Goal: Transaction & Acquisition: Purchase product/service

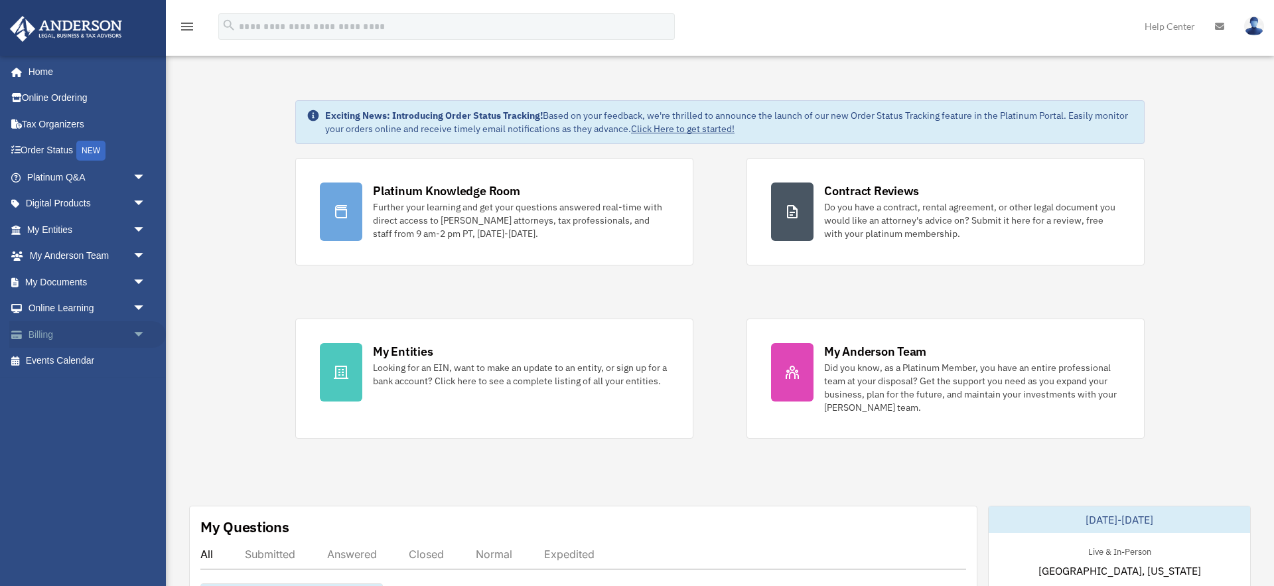
click at [135, 335] on span "arrow_drop_down" at bounding box center [146, 334] width 27 height 27
click at [91, 359] on link "$ Open Invoices" at bounding box center [92, 361] width 147 height 27
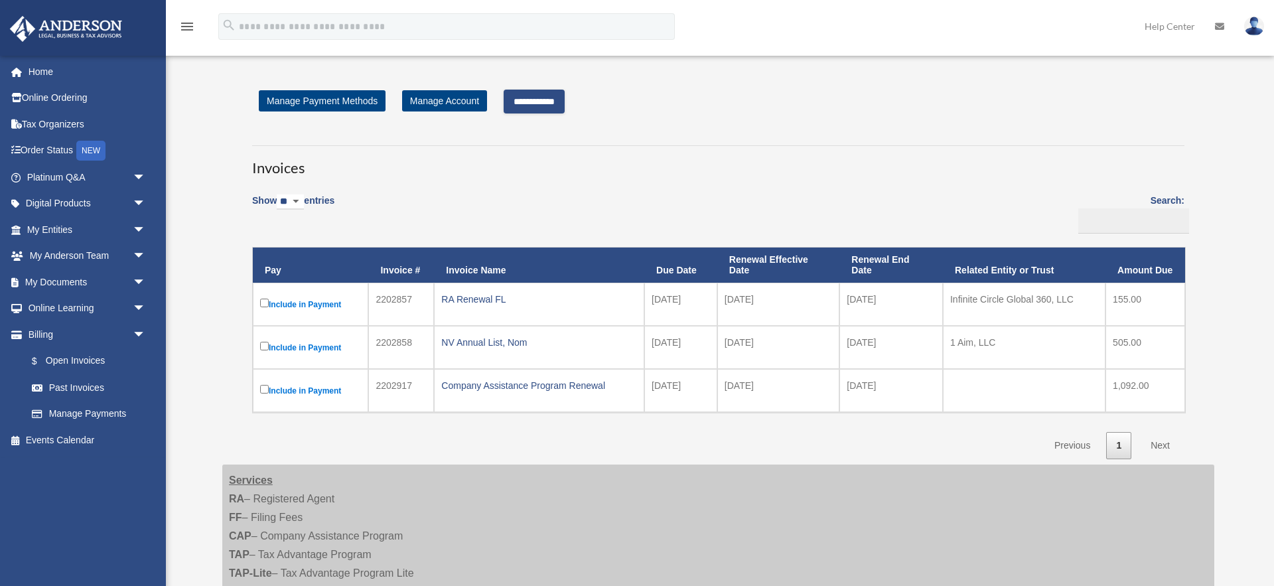
click at [270, 390] on label "Include in Payment" at bounding box center [310, 390] width 101 height 17
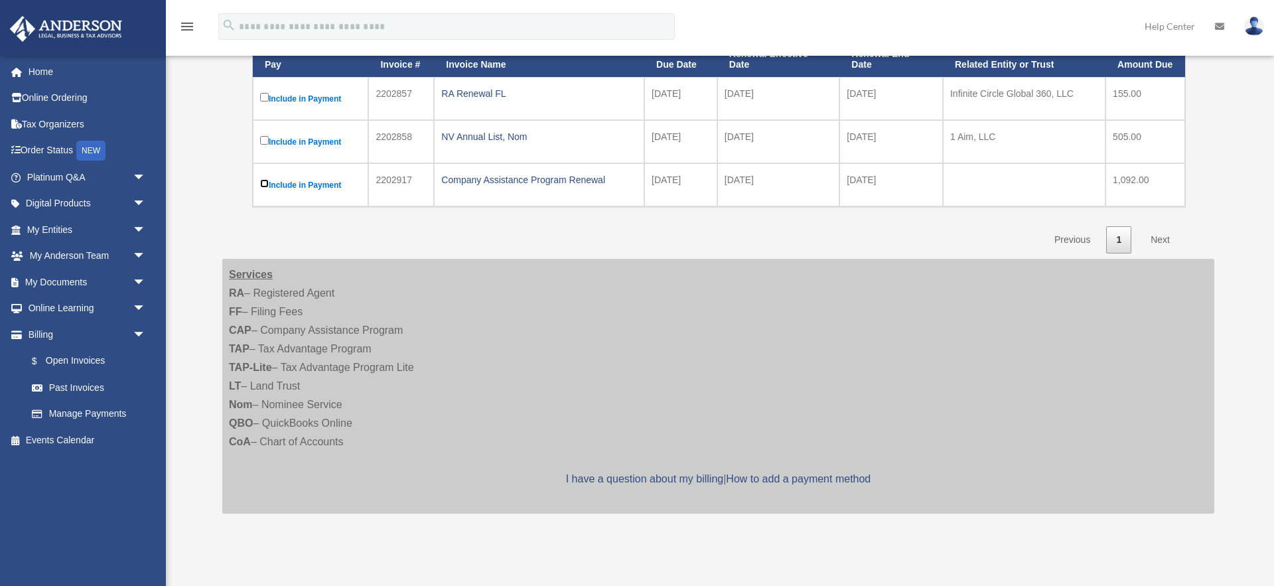
scroll to position [202, 0]
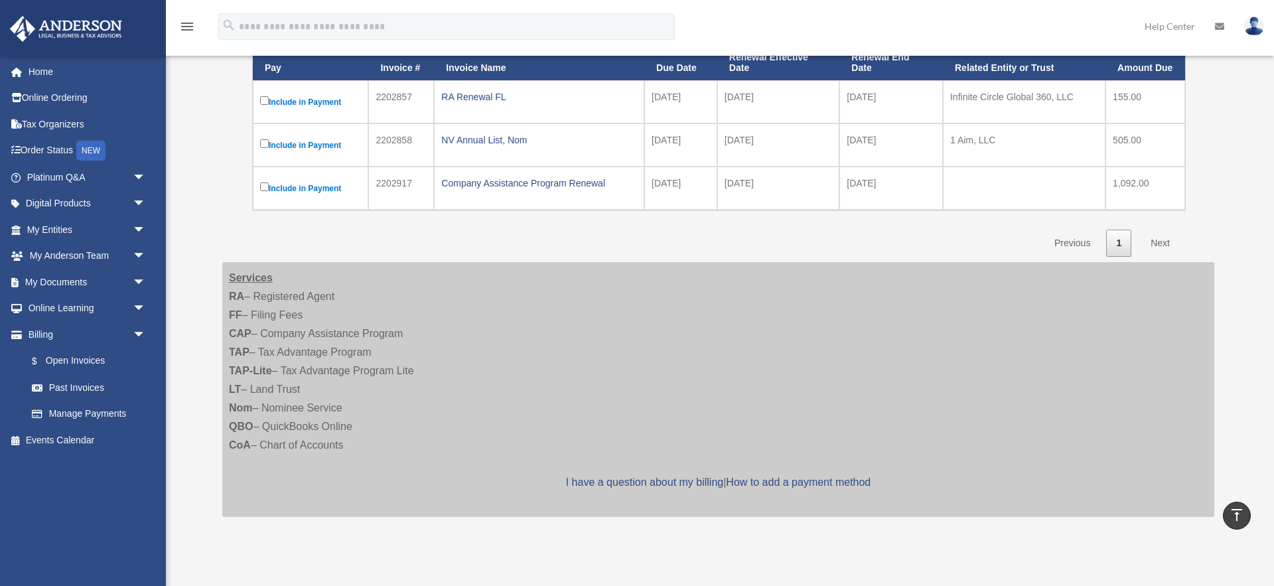
click at [1162, 242] on link "Next" at bounding box center [1160, 243] width 39 height 27
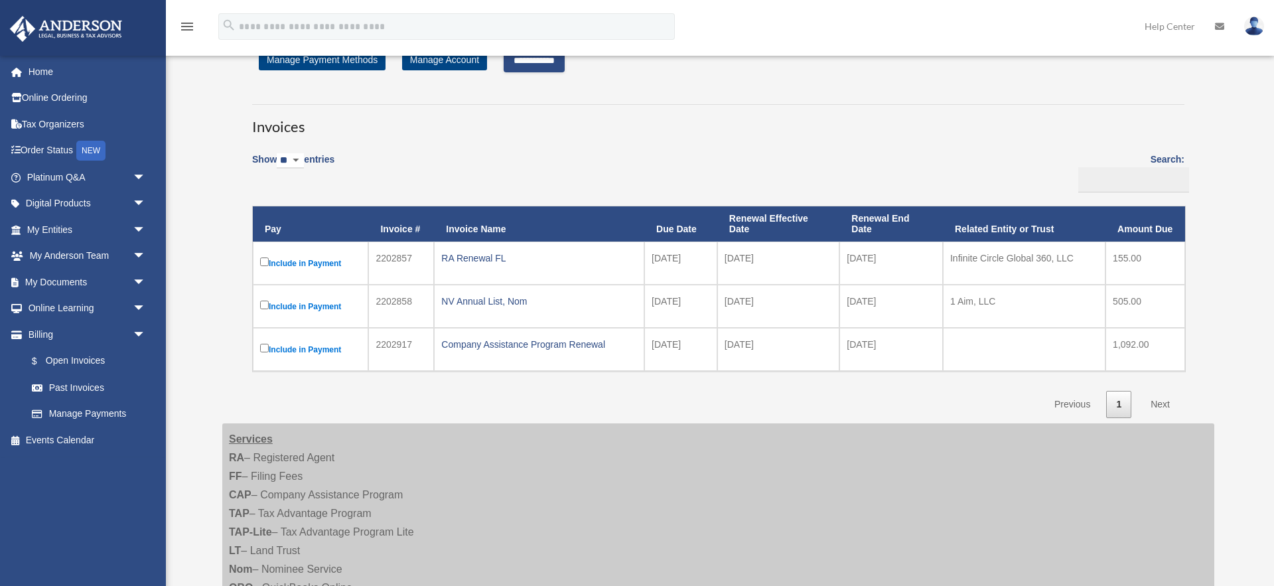
scroll to position [0, 0]
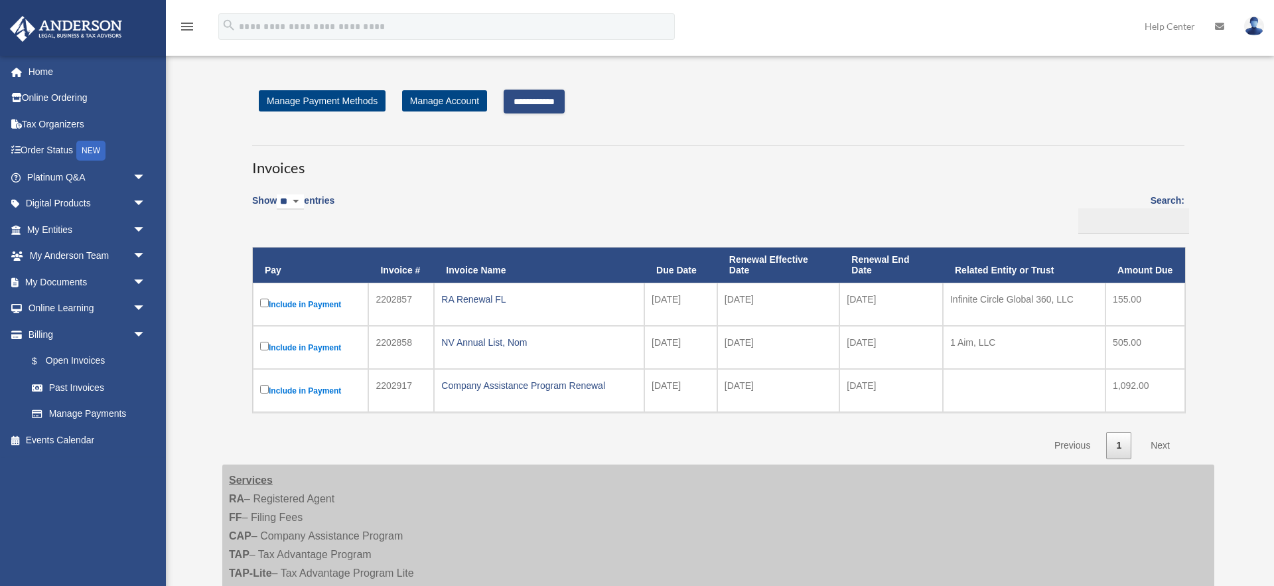
click at [546, 96] on input "**********" at bounding box center [534, 102] width 61 height 24
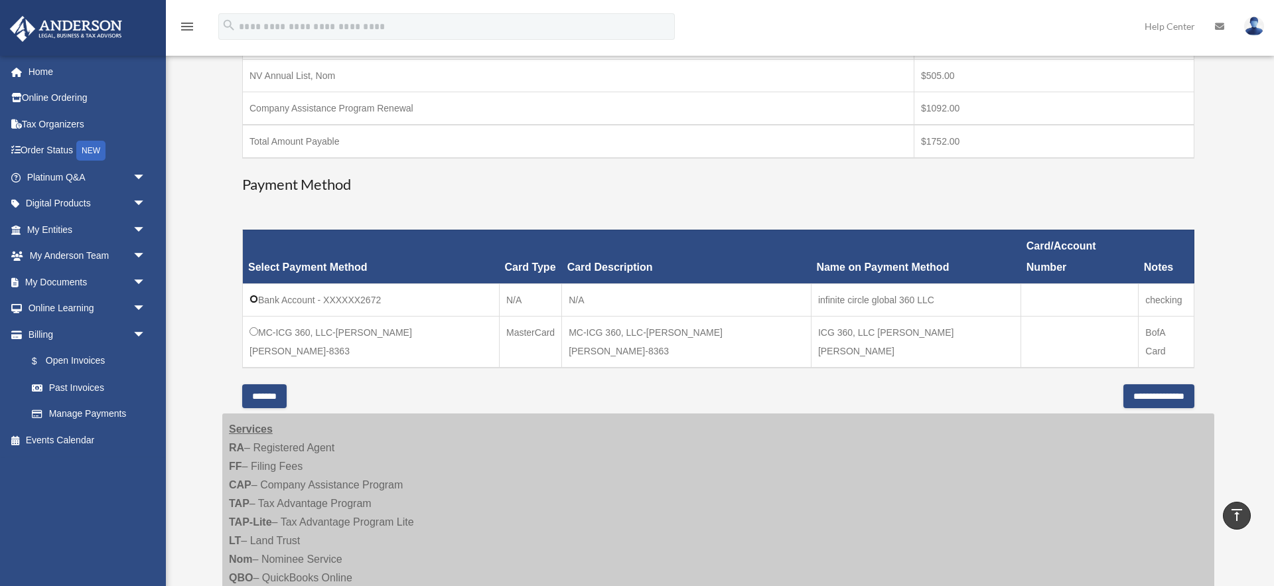
scroll to position [285, 0]
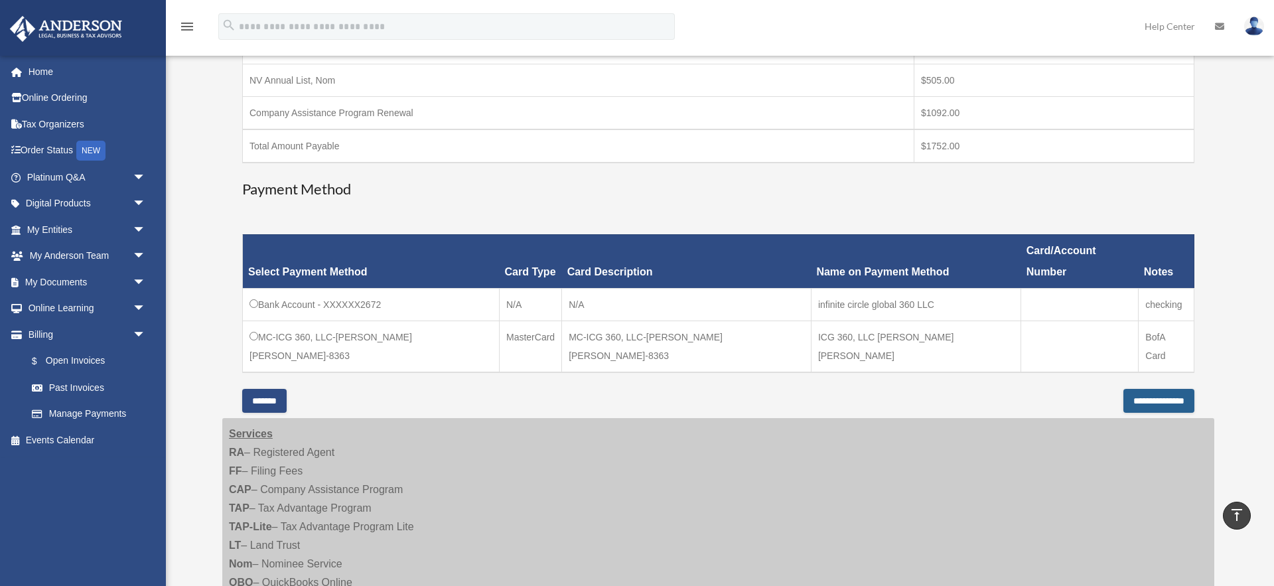
drag, startPoint x: 1158, startPoint y: 361, endPoint x: 927, endPoint y: 402, distance: 233.8
click at [927, 404] on div "**********" at bounding box center [718, 238] width 992 height 869
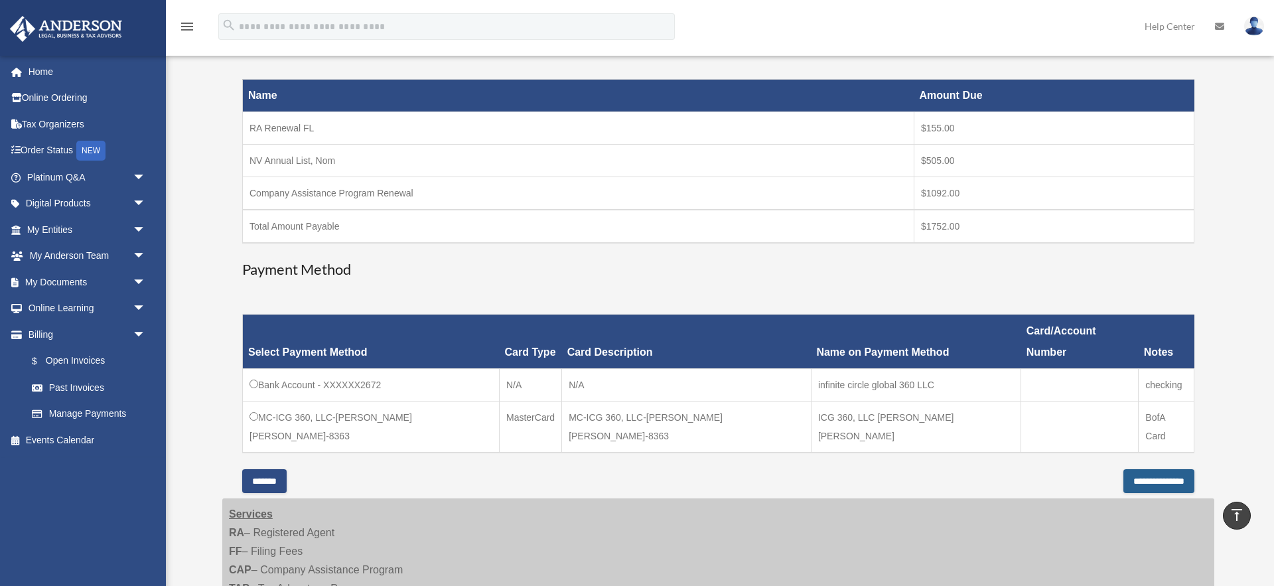
scroll to position [203, 0]
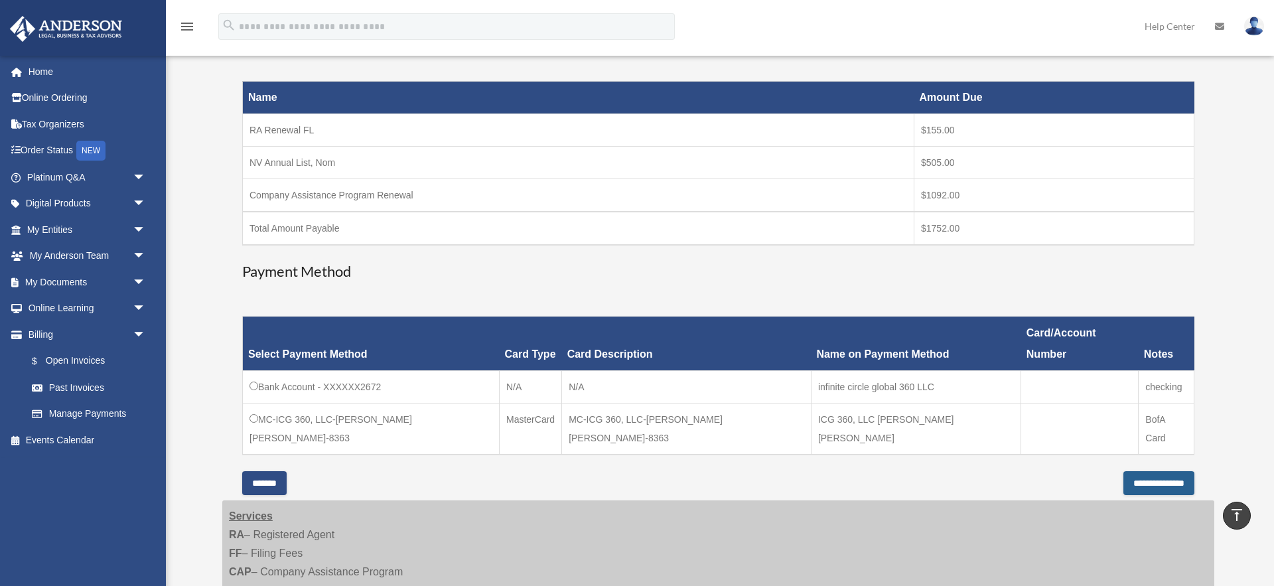
click at [1126, 471] on input "**********" at bounding box center [1159, 483] width 71 height 24
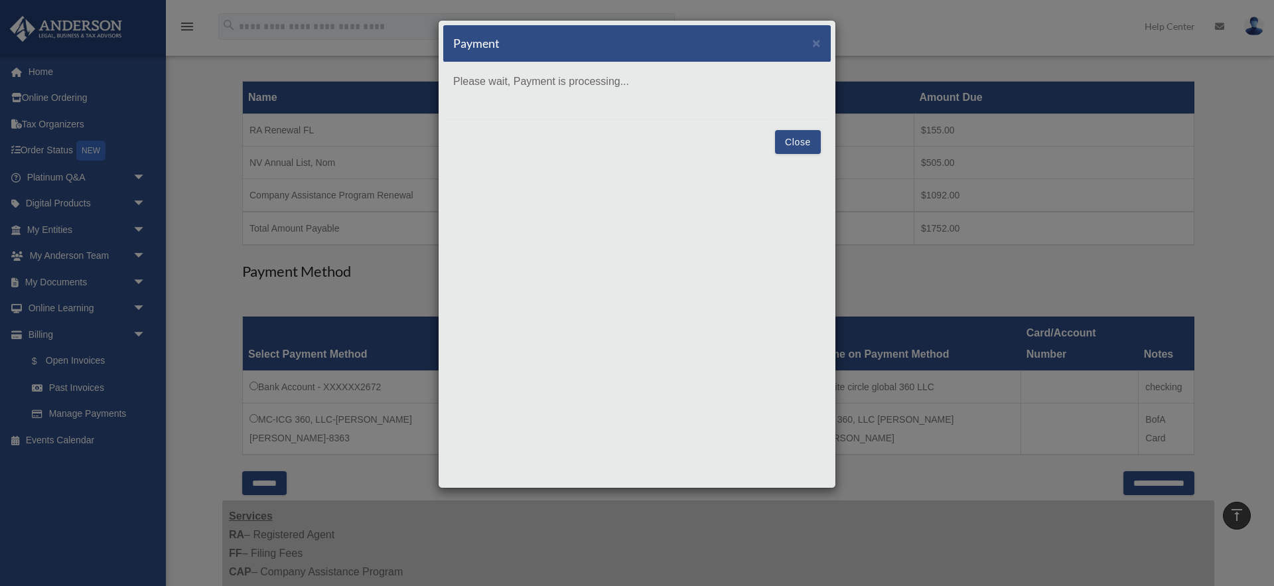
drag, startPoint x: 793, startPoint y: 143, endPoint x: 740, endPoint y: 214, distance: 89.2
click at [740, 214] on div "Payment × Please wait, Payment is processing... Close" at bounding box center [637, 254] width 398 height 469
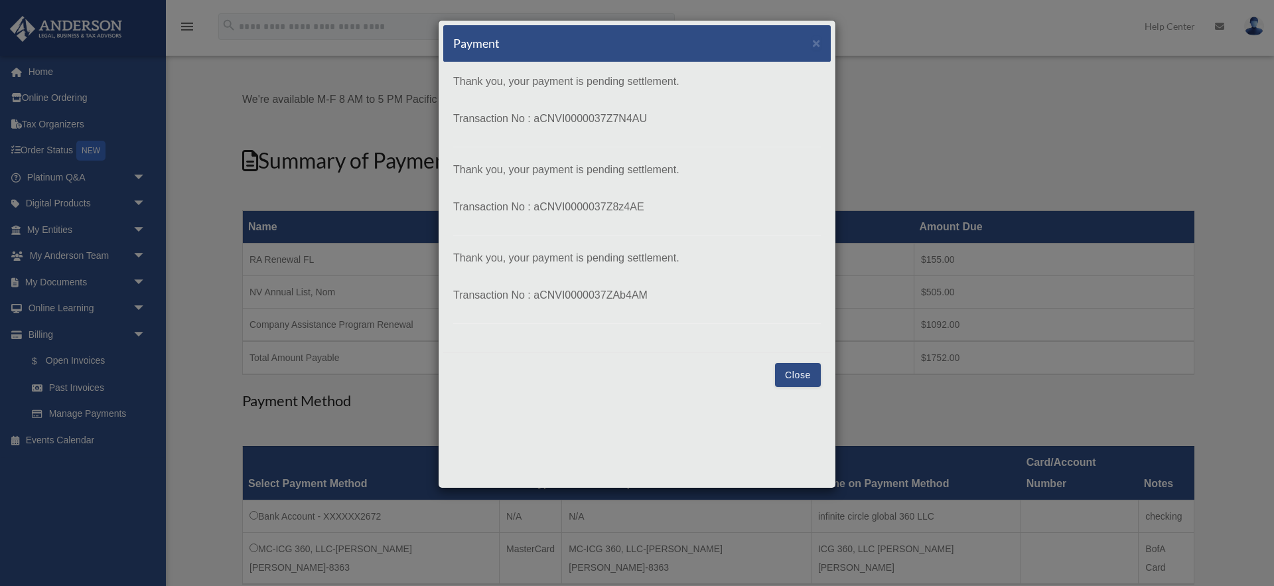
scroll to position [75, 0]
click at [796, 376] on button "Close" at bounding box center [798, 375] width 46 height 24
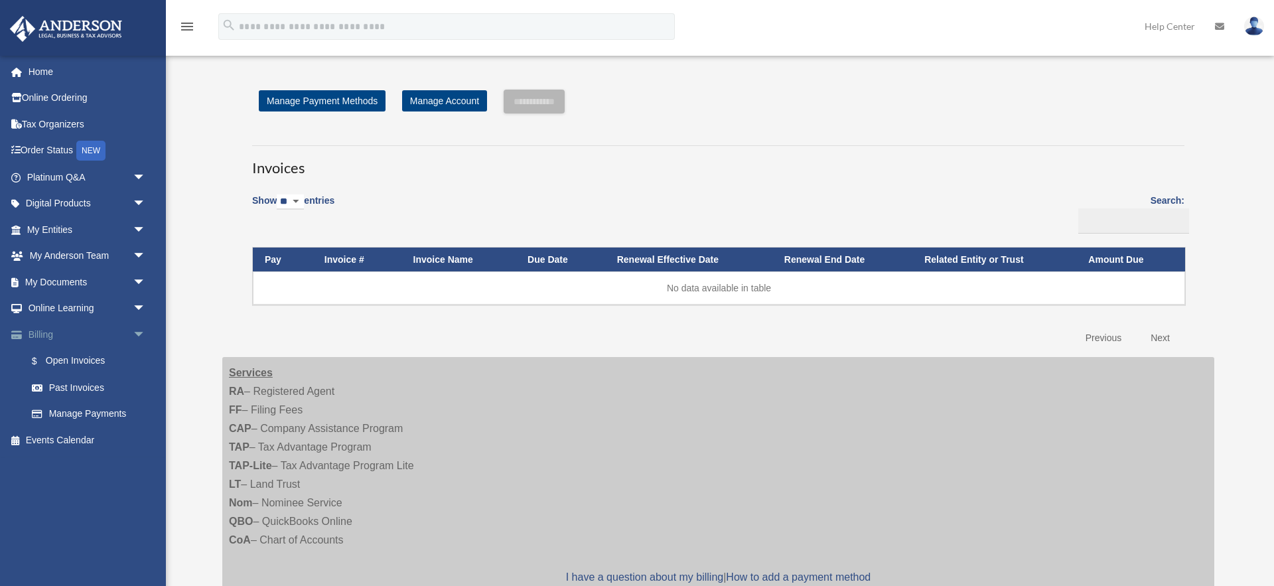
click at [140, 333] on span "arrow_drop_down" at bounding box center [146, 334] width 27 height 27
click at [139, 331] on span "arrow_drop_up" at bounding box center [146, 334] width 27 height 27
click at [93, 359] on link "$ Open Invoices" at bounding box center [92, 361] width 147 height 27
click at [1252, 29] on img at bounding box center [1254, 26] width 20 height 19
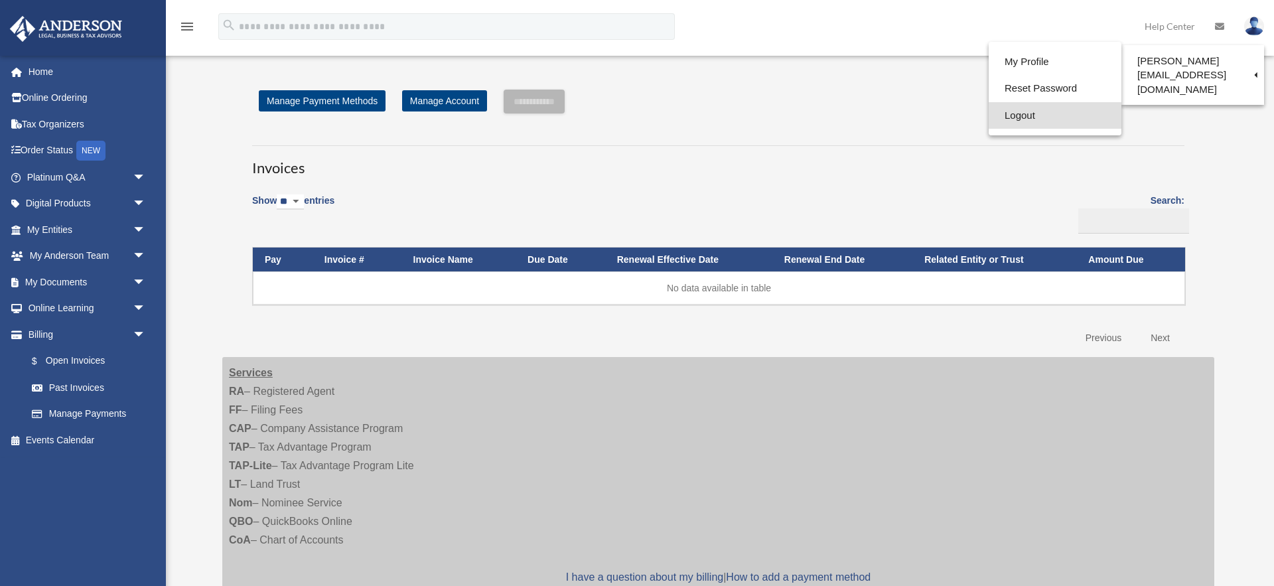
click at [989, 117] on link "Logout" at bounding box center [1055, 115] width 133 height 27
